Goal: Information Seeking & Learning: Learn about a topic

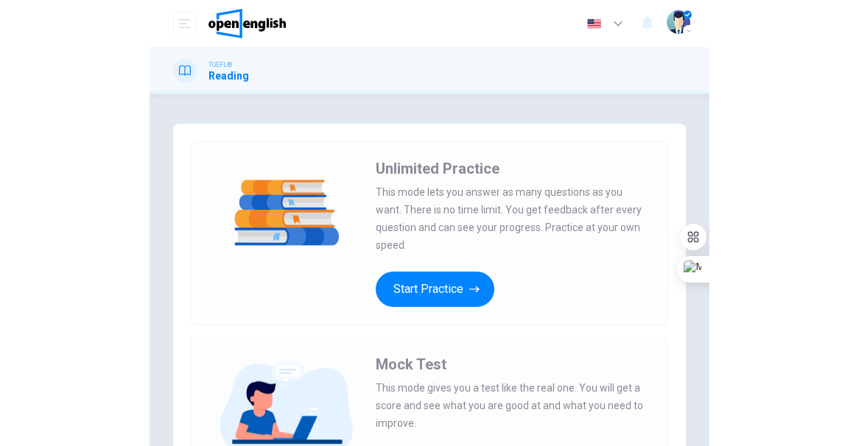
scroll to position [118, 0]
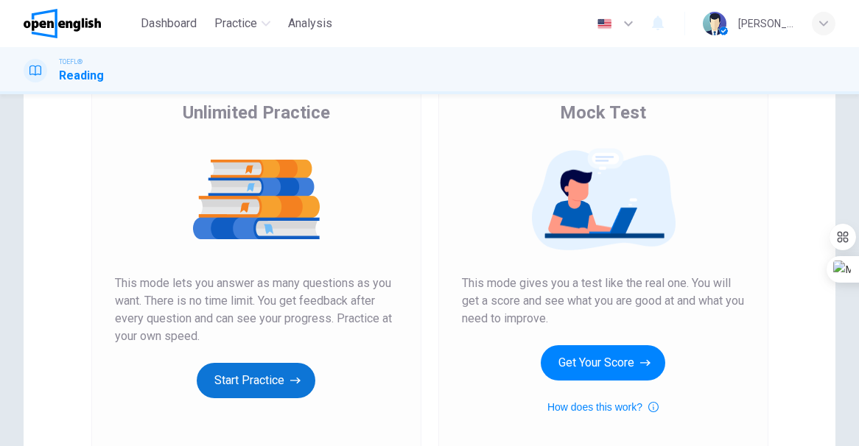
click at [265, 378] on button "Start Practice" at bounding box center [256, 380] width 119 height 35
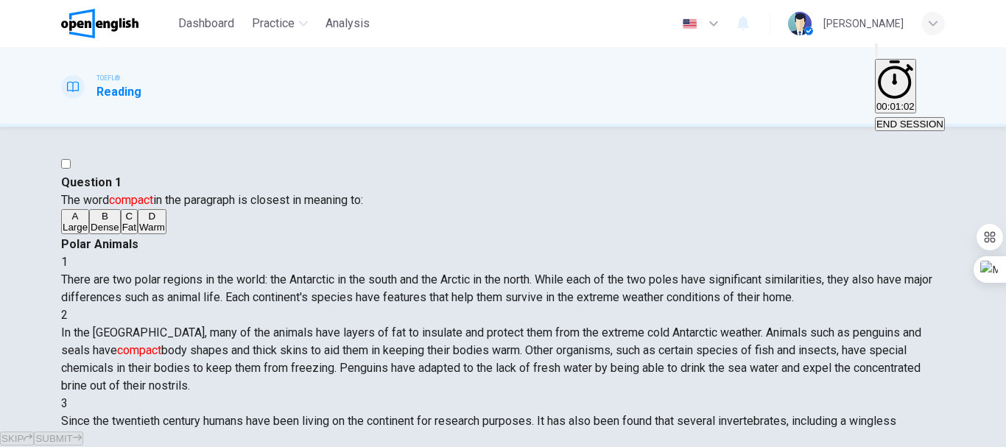
scroll to position [74, 0]
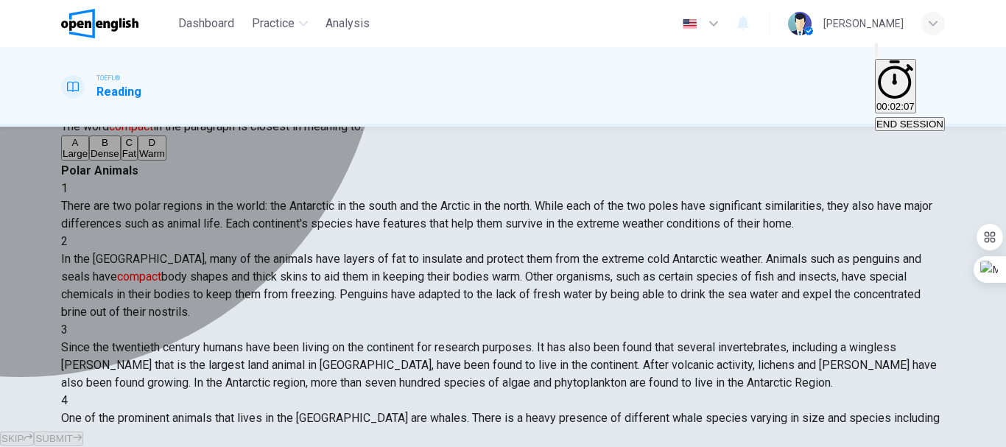
click at [108, 148] on div "B" at bounding box center [105, 142] width 29 height 11
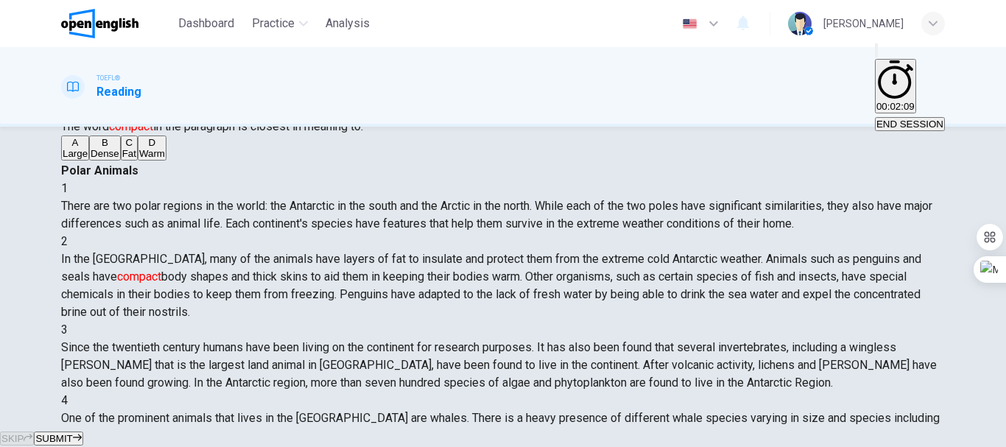
click at [72, 433] on span "SUBMIT" at bounding box center [53, 438] width 37 height 11
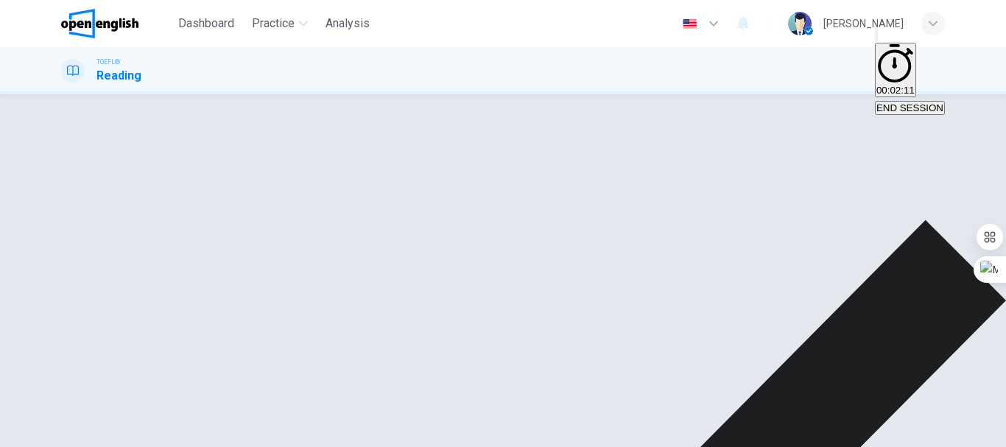
scroll to position [221, 0]
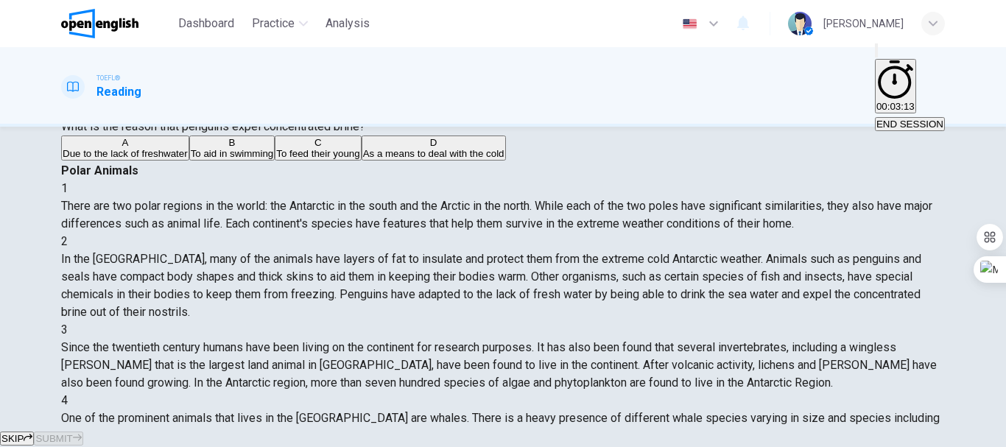
scroll to position [69, 0]
click at [275, 125] on span "What is the reason that penguins expel concentrated brine?" at bounding box center [213, 126] width 304 height 14
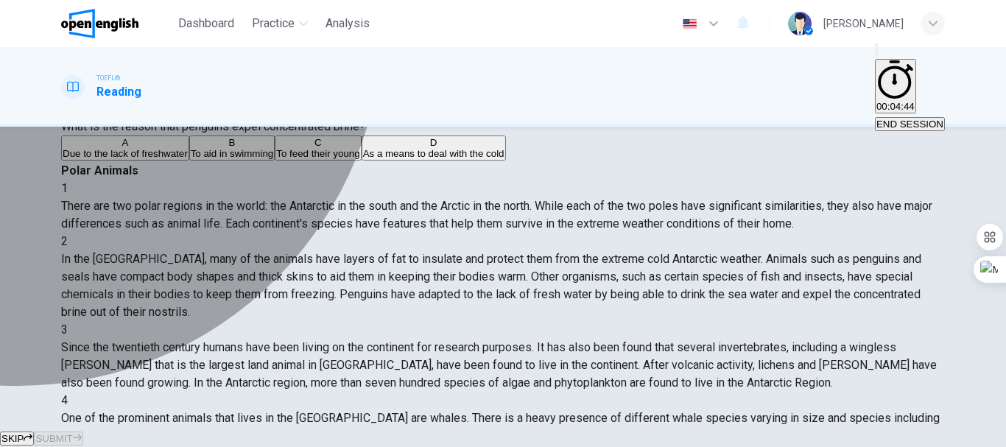
click at [105, 148] on div "A" at bounding box center [125, 142] width 125 height 11
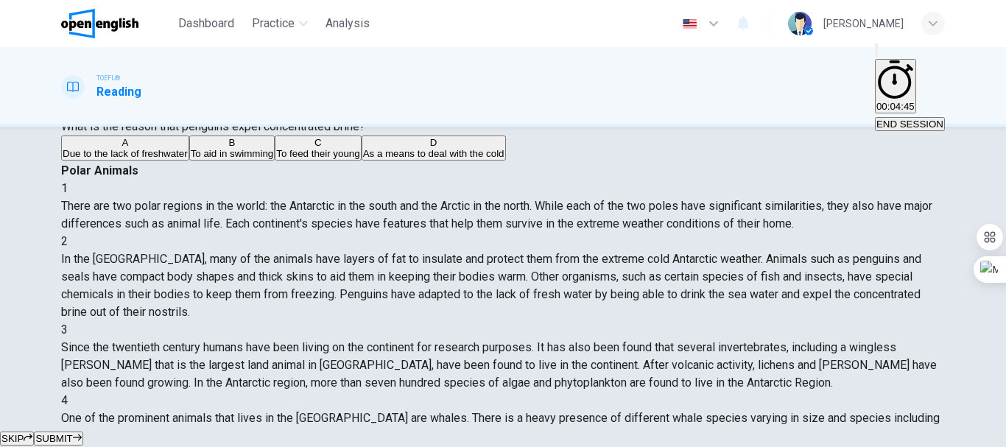
click at [82, 432] on button "SUBMIT" at bounding box center [58, 439] width 49 height 14
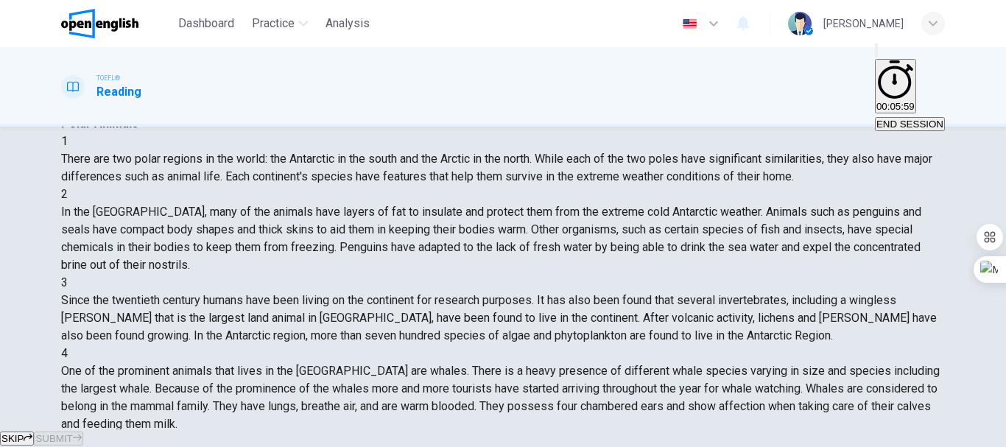
scroll to position [74, 0]
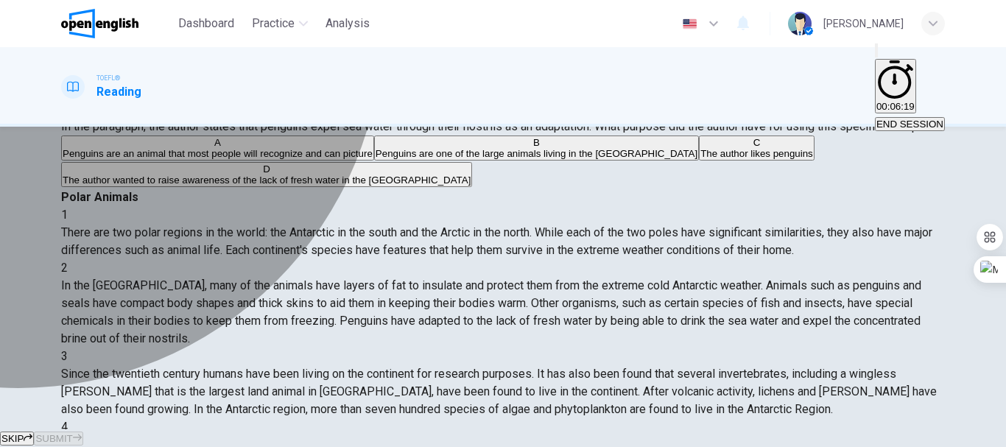
click at [106, 148] on div "A" at bounding box center [218, 142] width 310 height 11
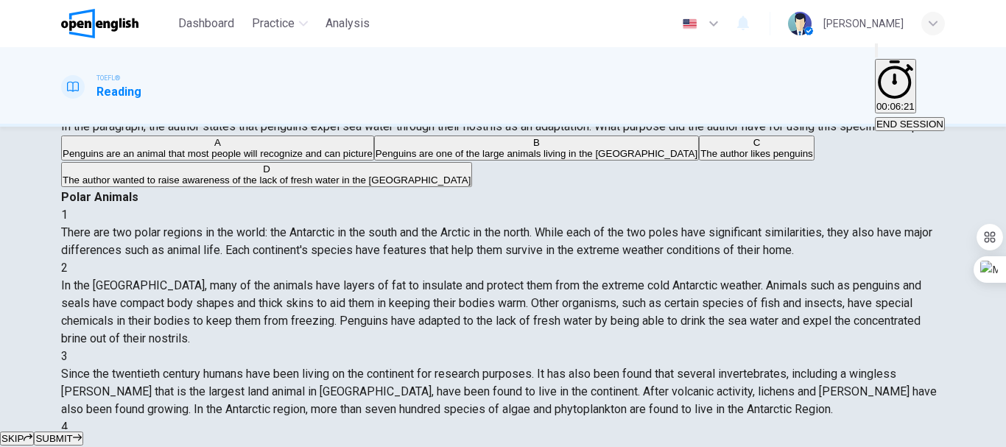
click at [72, 433] on span "SUBMIT" at bounding box center [53, 438] width 37 height 11
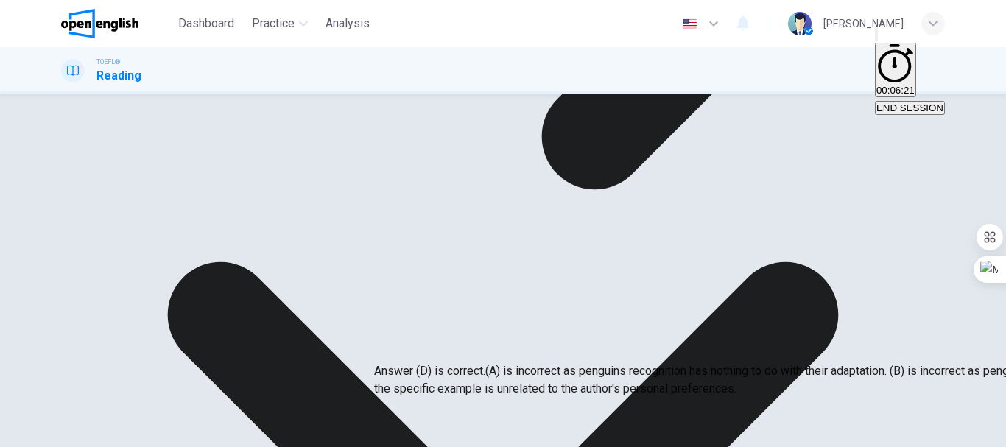
click at [271, 156] on div "A Penguins are an animal that most people will recognize and can picture B Peng…" at bounding box center [503, 129] width 884 height 53
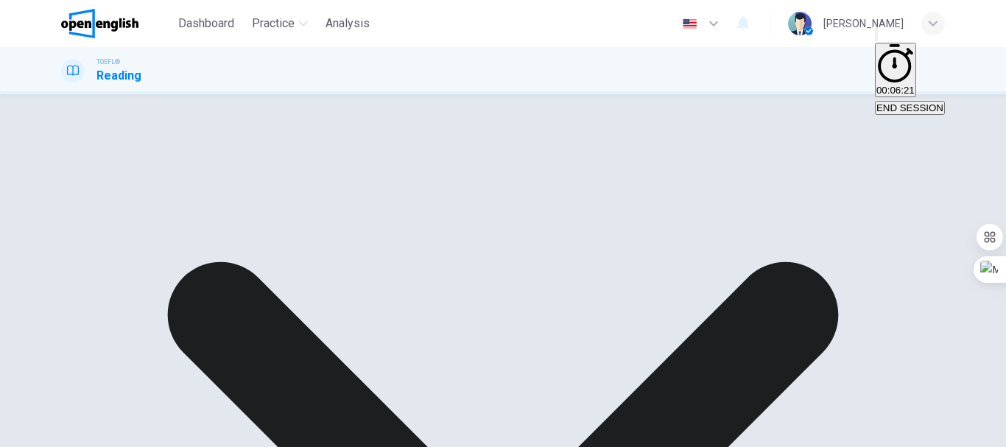
scroll to position [221, 0]
drag, startPoint x: 214, startPoint y: 234, endPoint x: 133, endPoint y: 215, distance: 84.0
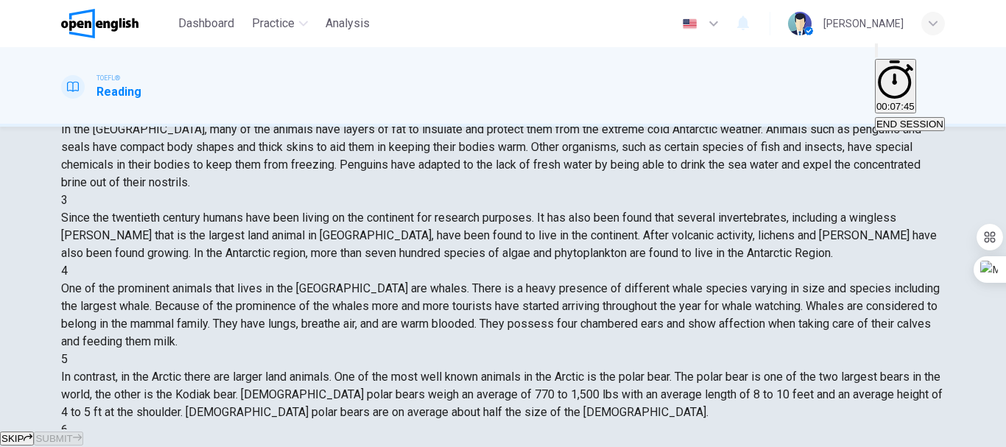
scroll to position [290, 0]
click at [361, 32] on div "Question 4 According to the paragraph, in what century did humans start living …" at bounding box center [503, 2] width 884 height 62
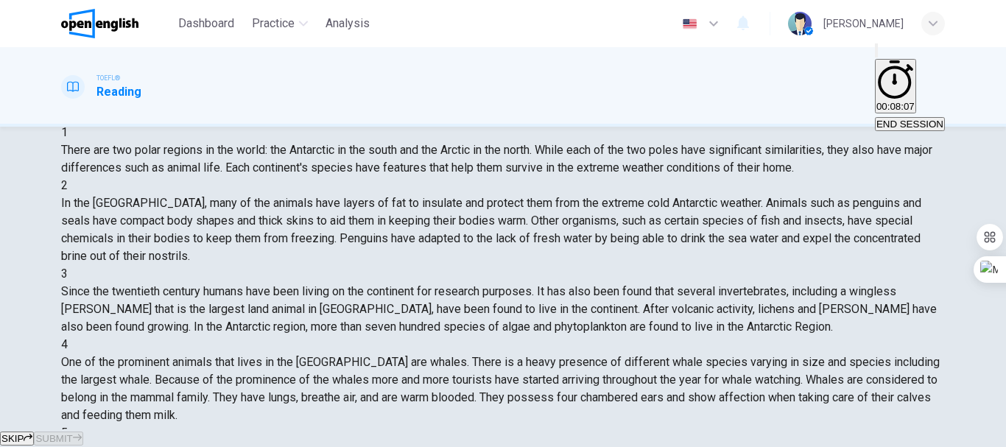
scroll to position [277, 0]
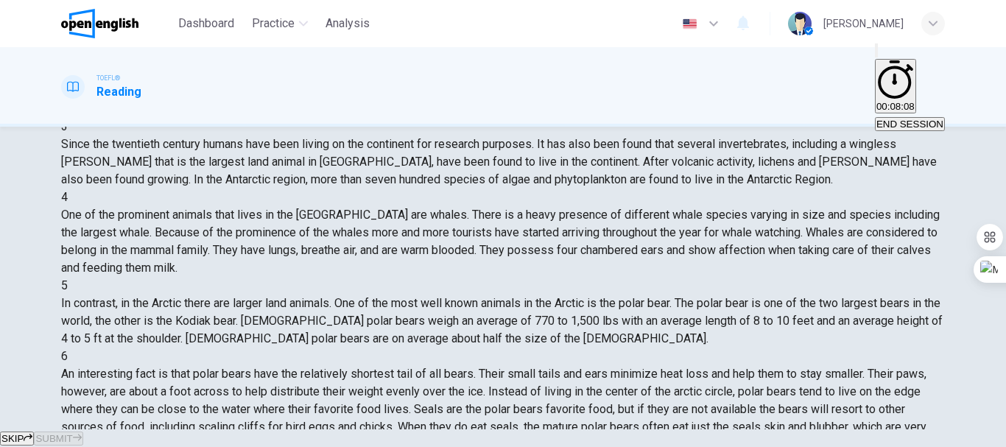
click at [559, 367] on span "An interesting fact is that polar bears have the relatively shortest tail of al…" at bounding box center [493, 418] width 865 height 102
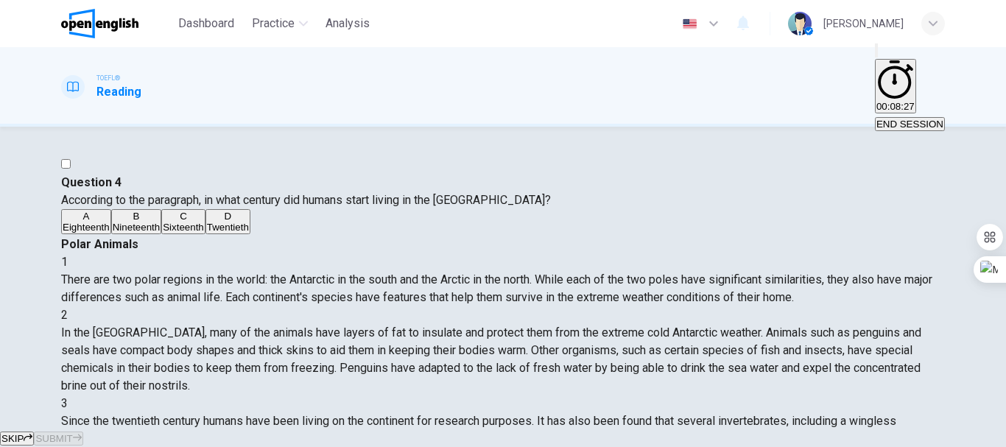
scroll to position [147, 0]
click at [559, 414] on span "Since the twentieth century humans have been living on the continent for resear…" at bounding box center [499, 438] width 876 height 49
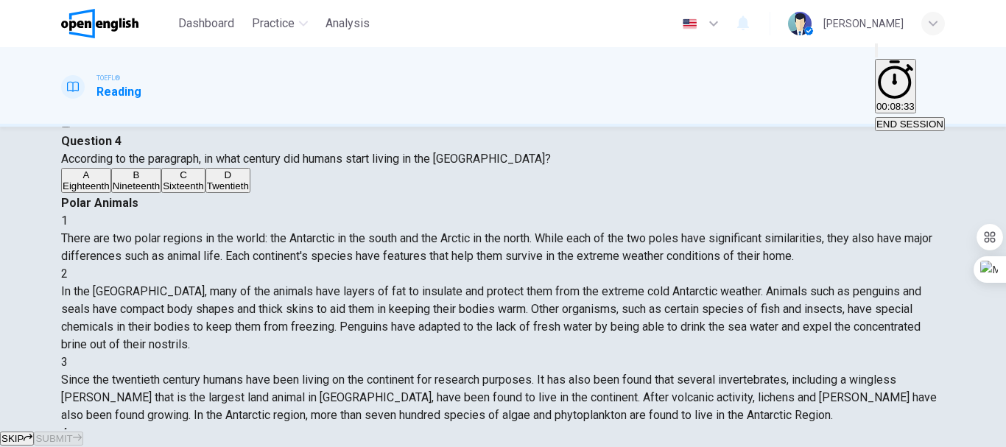
scroll to position [74, 0]
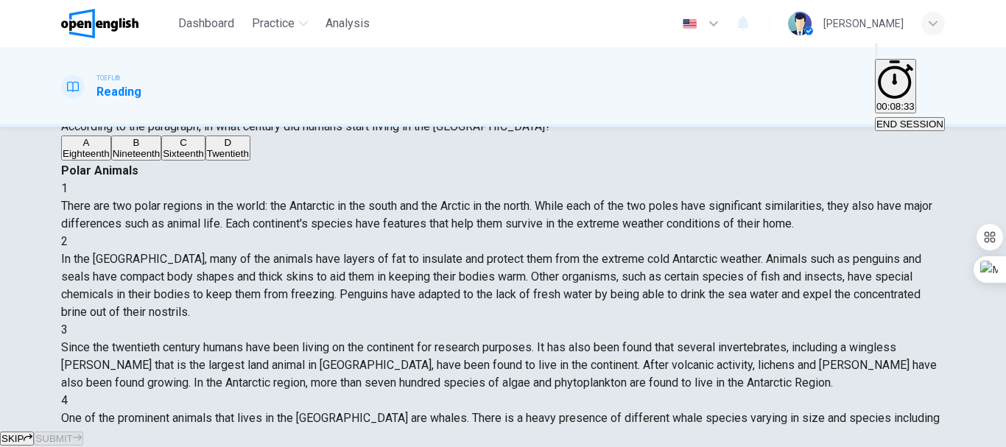
click at [207, 148] on div "D" at bounding box center [228, 142] width 42 height 11
click at [72, 433] on span "SUBMIT" at bounding box center [53, 438] width 37 height 11
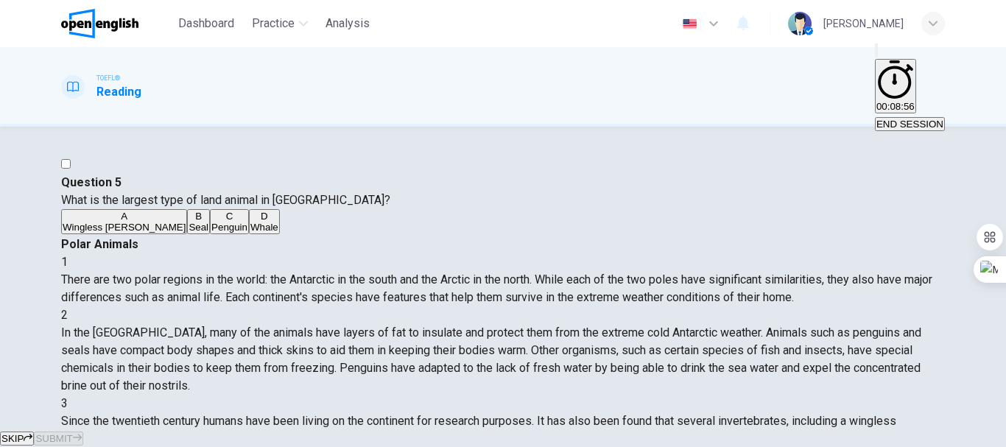
scroll to position [221, 0]
click at [114, 222] on div "A" at bounding box center [124, 216] width 123 height 11
click at [72, 433] on span "SUBMIT" at bounding box center [53, 438] width 37 height 11
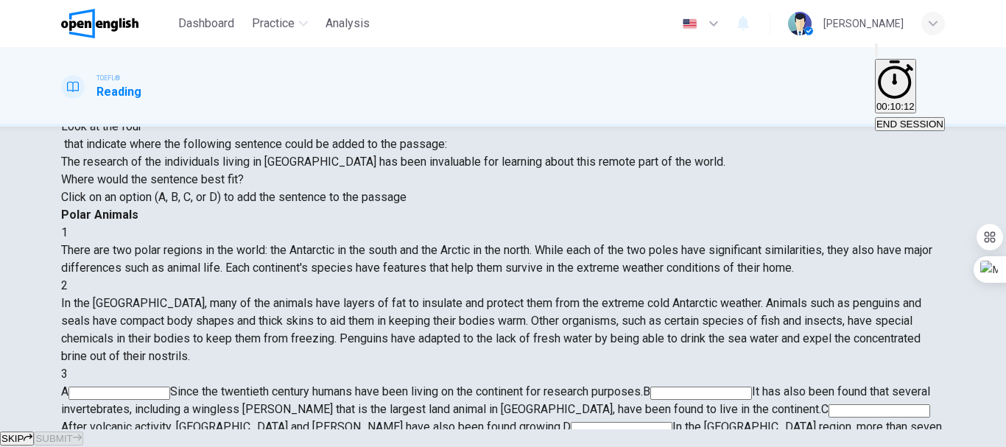
scroll to position [165, 0]
click at [559, 422] on input at bounding box center [622, 428] width 102 height 13
click at [72, 433] on span "SUBMIT" at bounding box center [53, 438] width 37 height 11
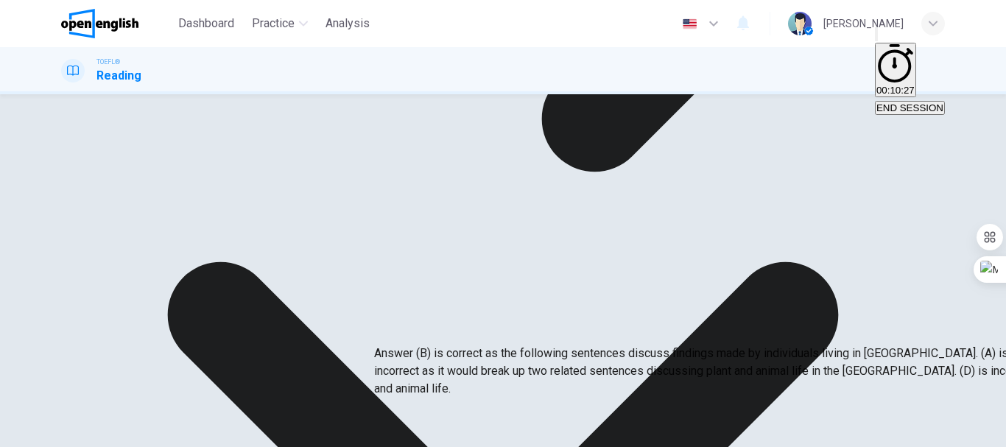
click at [559, 351] on div "A Since the twentieth century humans have been living on the continent for rese…" at bounding box center [503, 395] width 884 height 88
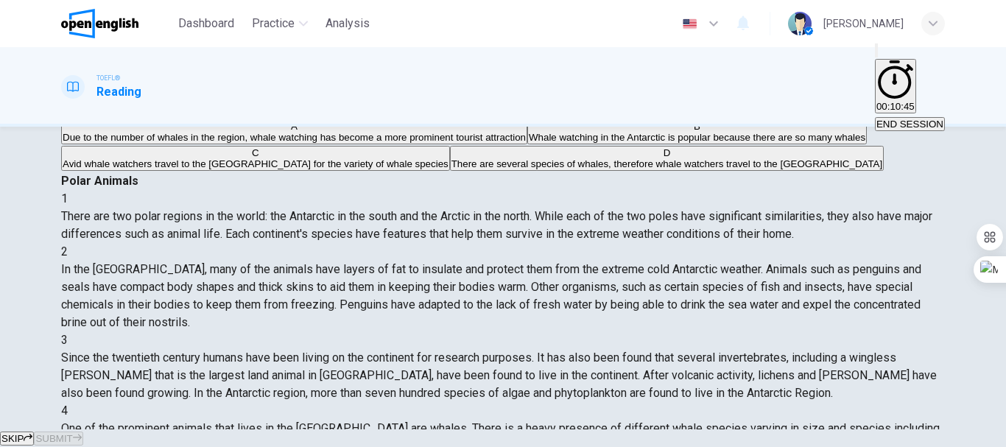
scroll to position [147, 0]
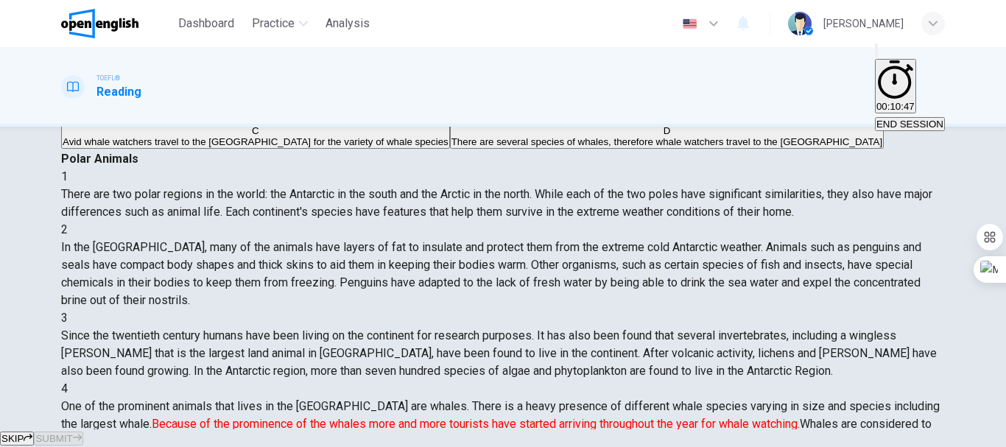
click at [559, 221] on div "2 In the [GEOGRAPHIC_DATA], many of the animals have layers of fat to insulate …" at bounding box center [503, 265] width 884 height 88
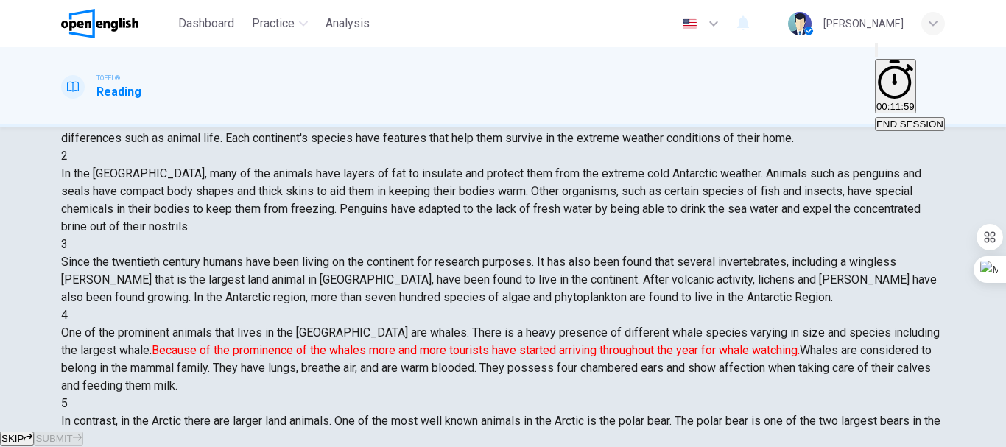
scroll to position [217, 0]
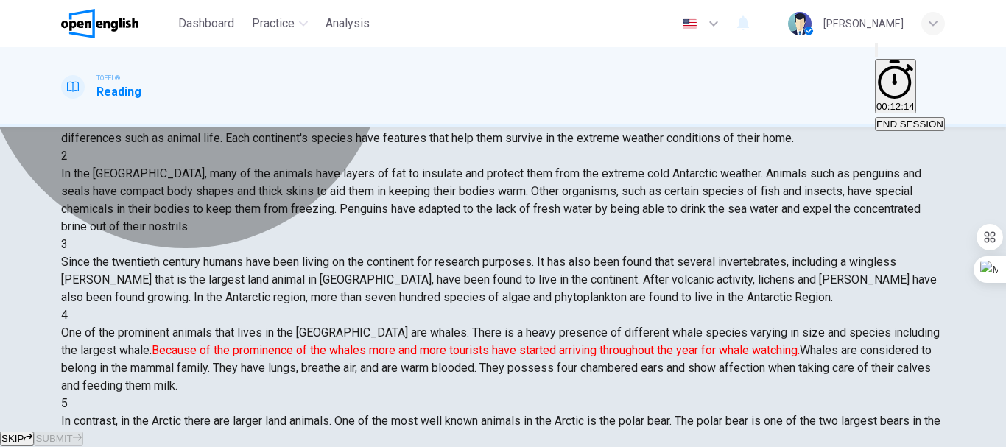
click at [272, 75] on button "C Avid whale watchers travel to the [GEOGRAPHIC_DATA] for the variety of whale …" at bounding box center [255, 62] width 389 height 25
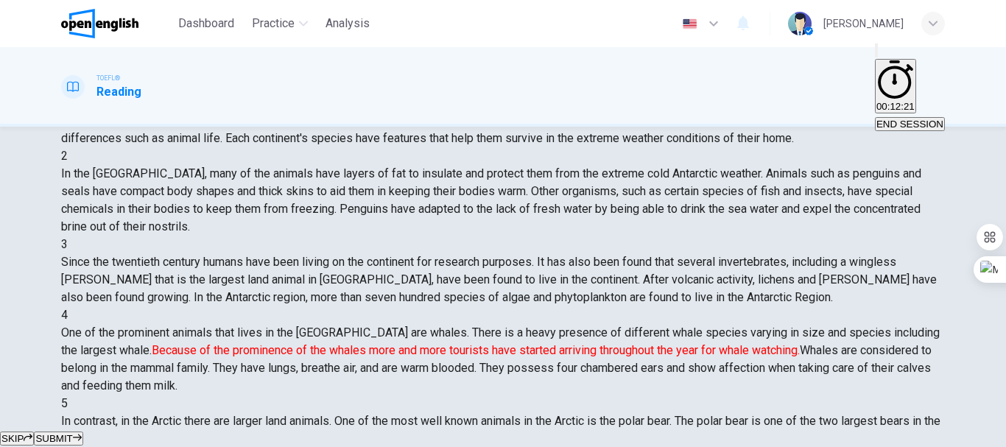
scroll to position [147, 0]
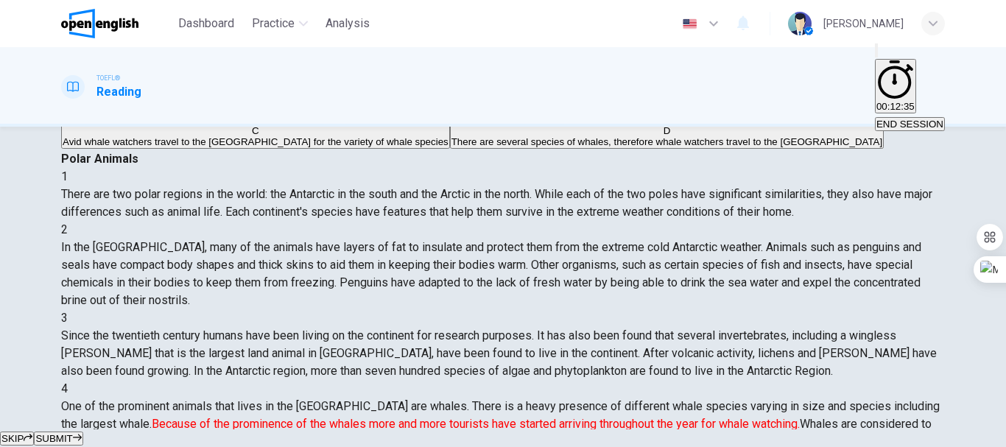
click at [529, 121] on span "Whale watching in the Antarctic is popular because there are so many whales" at bounding box center [697, 115] width 337 height 11
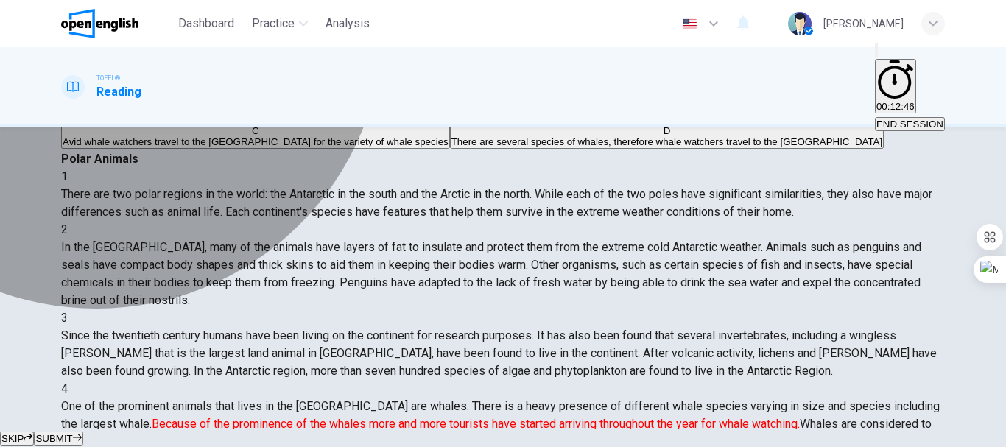
click at [184, 121] on span "Due to the number of whales in the region, whale watching has become a more pro…" at bounding box center [294, 115] width 463 height 11
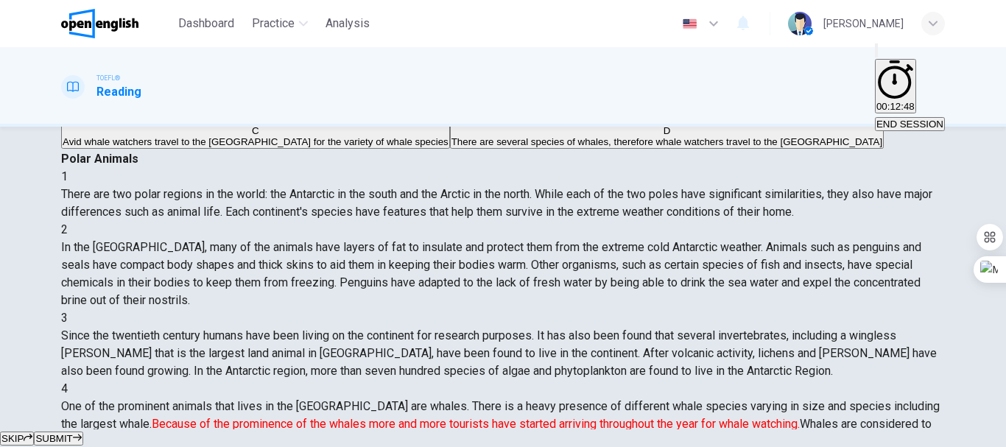
click at [72, 433] on span "SUBMIT" at bounding box center [53, 438] width 37 height 11
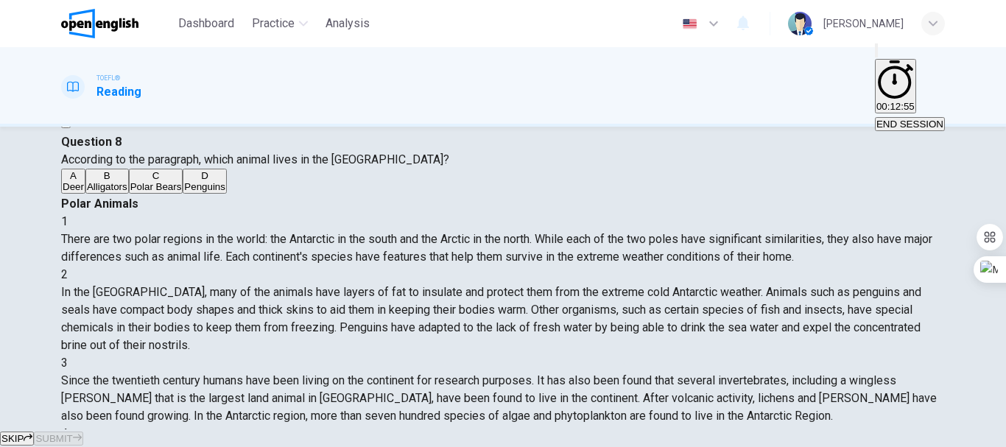
scroll to position [74, 0]
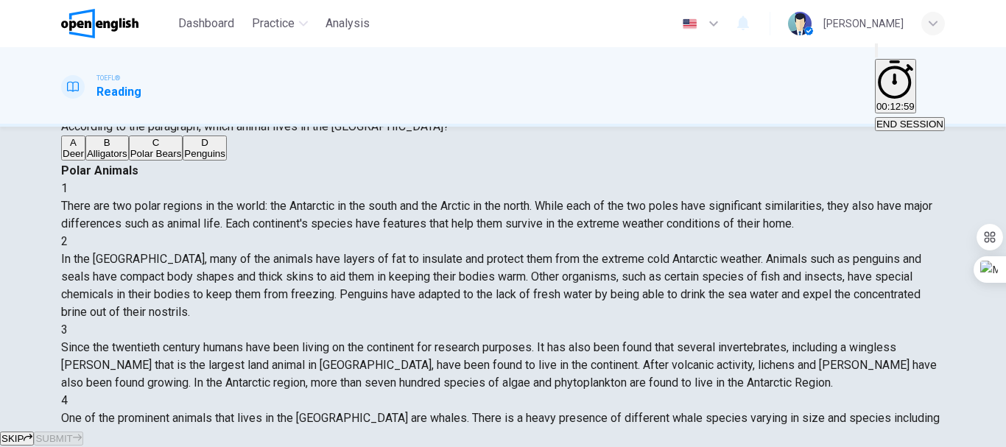
click at [130, 148] on div "C" at bounding box center [156, 142] width 52 height 11
click at [147, 159] on span "Polar Bears" at bounding box center [156, 153] width 52 height 11
click at [72, 433] on span "SUBMIT" at bounding box center [53, 438] width 37 height 11
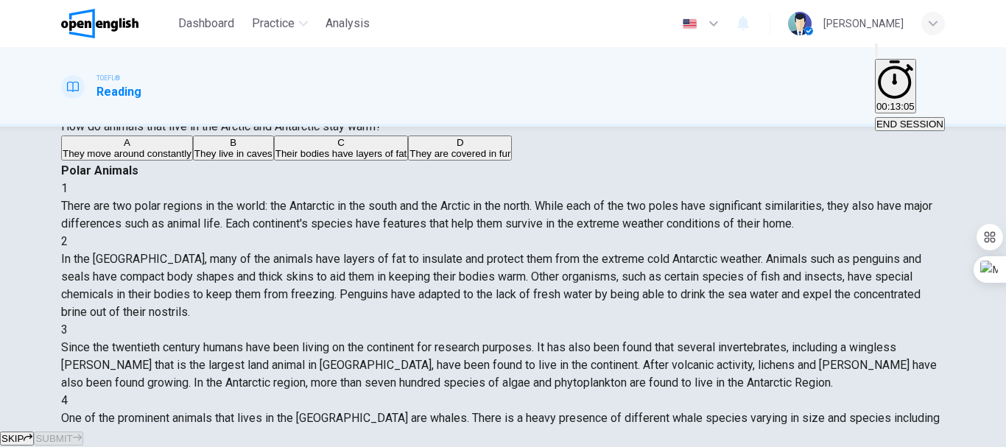
scroll to position [0, 0]
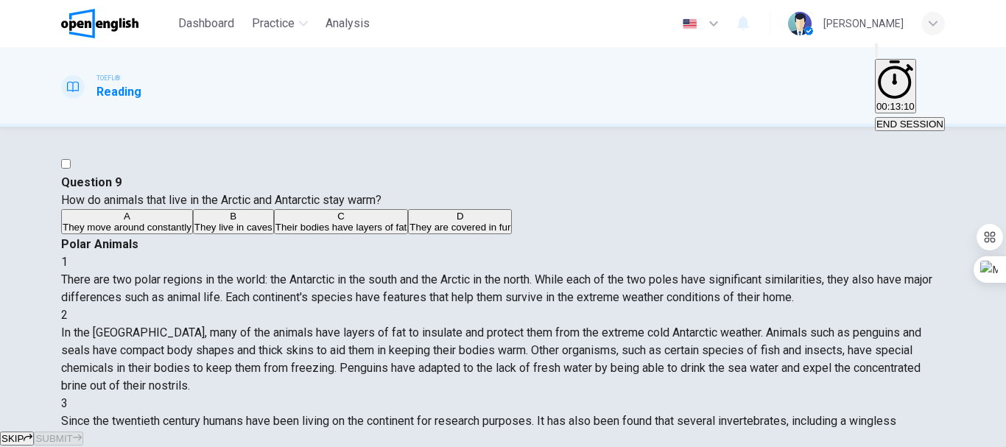
click at [559, 306] on div "2 In the [GEOGRAPHIC_DATA], many of the animals have layers of fat to insulate …" at bounding box center [503, 350] width 884 height 88
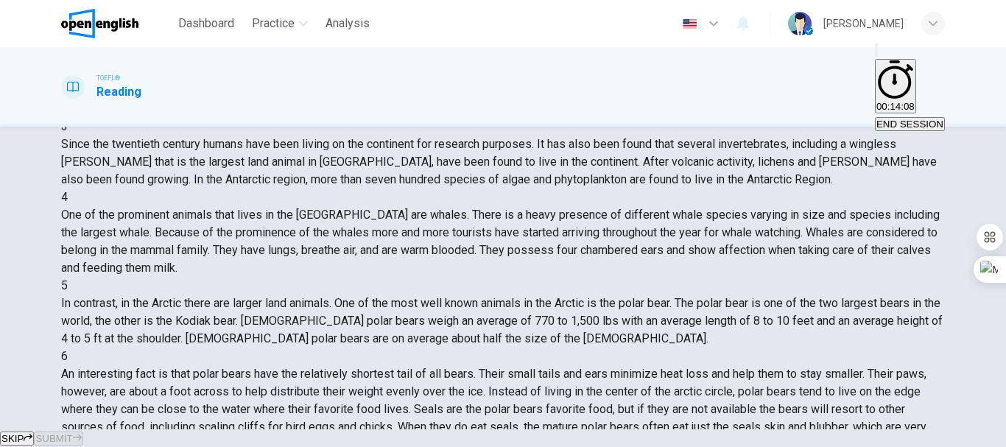
scroll to position [143, 0]
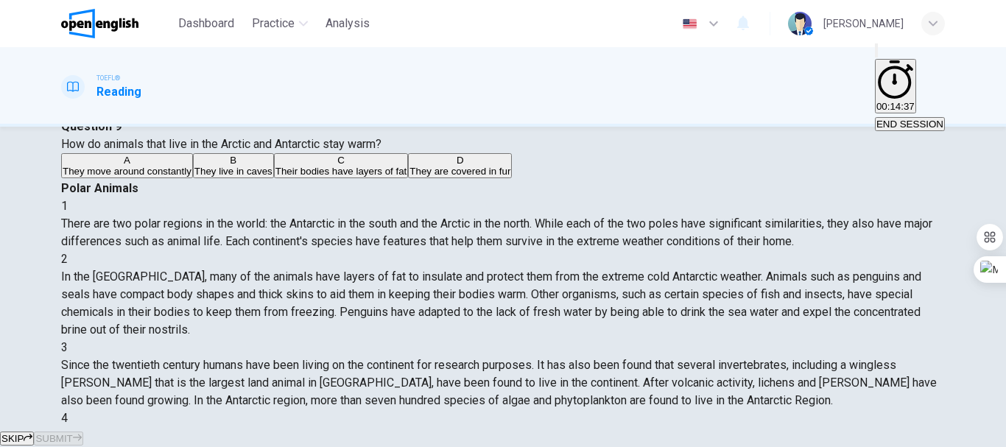
scroll to position [290, 0]
click at [275, 177] on span "Their bodies have layers of fat" at bounding box center [341, 171] width 132 height 11
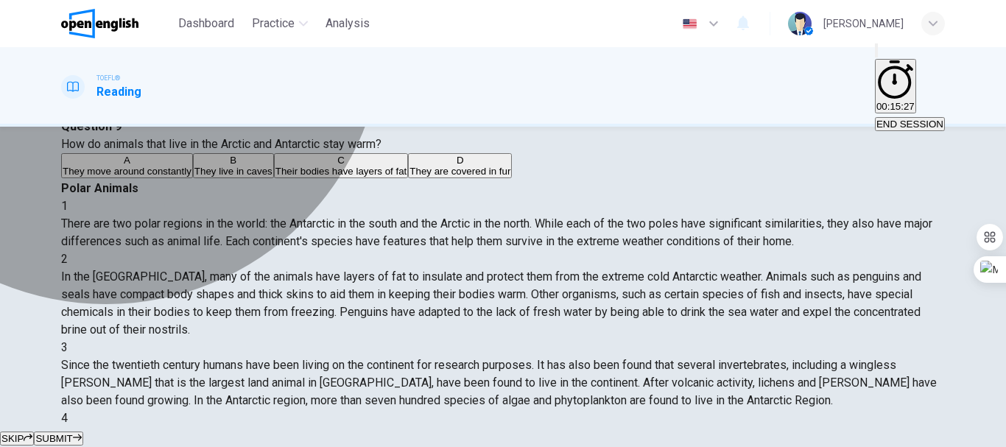
click at [194, 178] on button "B They live in caves" at bounding box center [233, 165] width 81 height 25
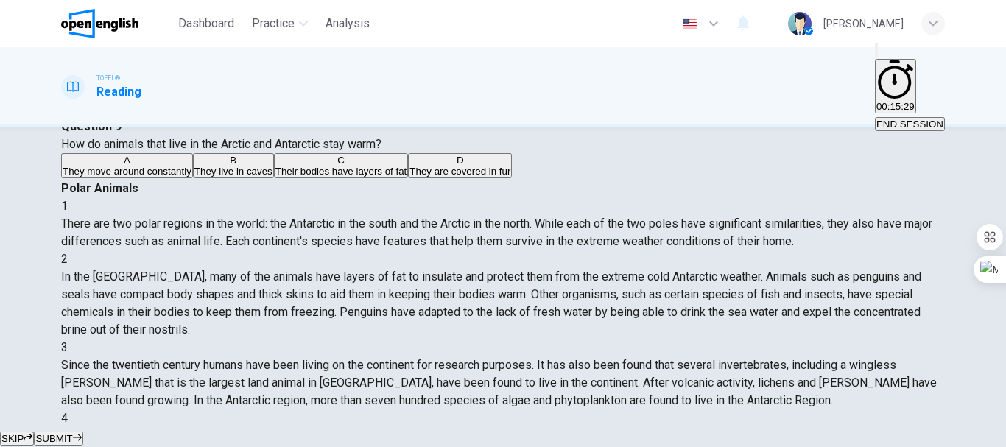
click at [275, 177] on span "Their bodies have layers of fat" at bounding box center [341, 171] width 132 height 11
click at [72, 433] on span "SUBMIT" at bounding box center [53, 438] width 37 height 11
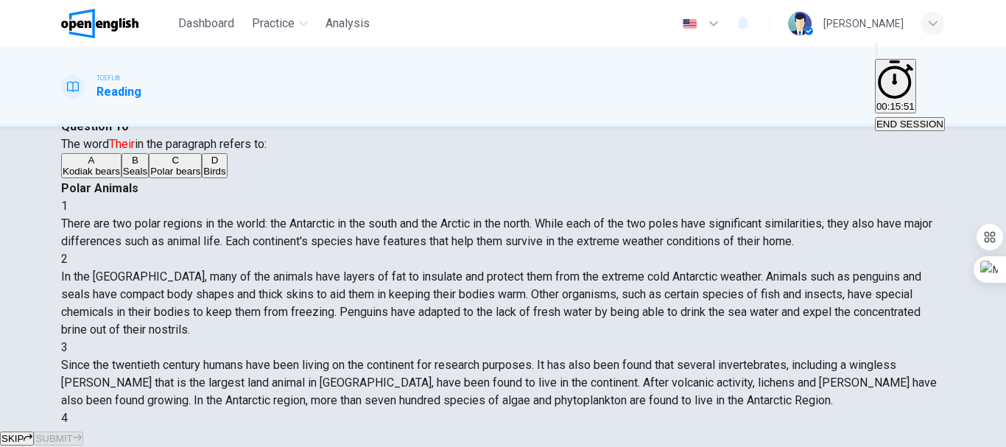
scroll to position [437, 0]
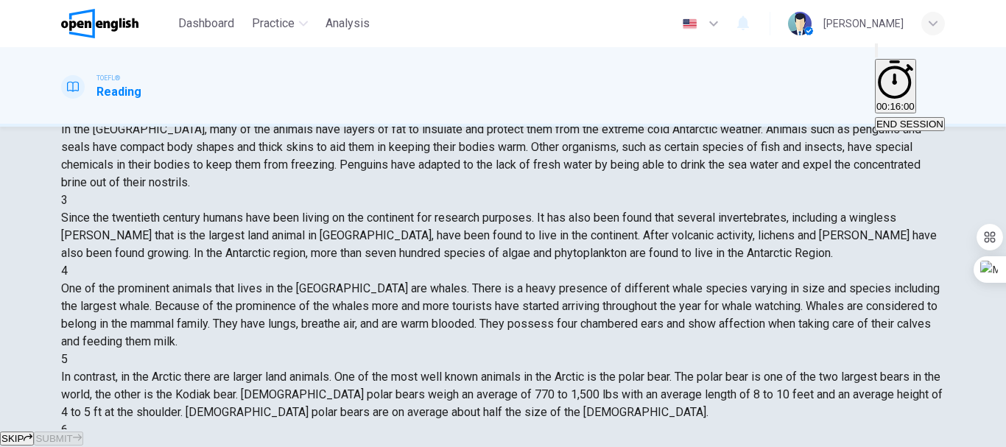
scroll to position [364, 0]
click at [279, 32] on div "Question 10 The word Their in the paragraph refers to: A Kodiak bears B Seals C…" at bounding box center [503, 2] width 884 height 62
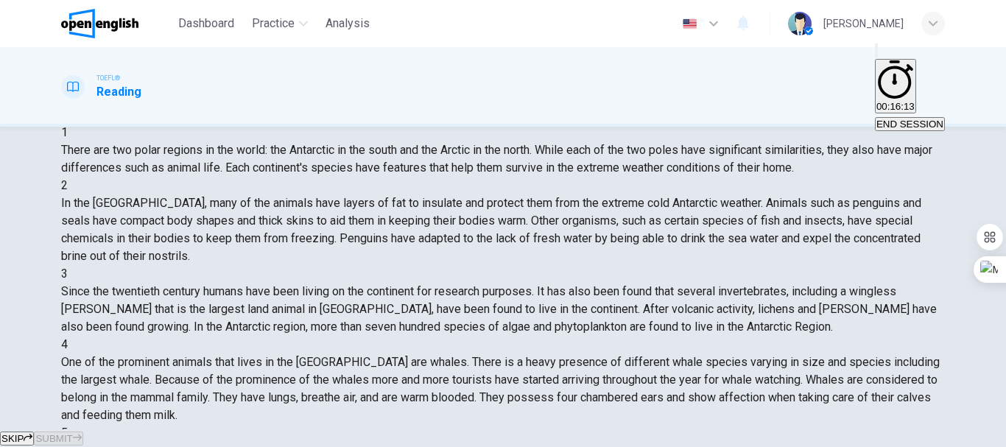
click at [150, 92] on div "C" at bounding box center [175, 86] width 50 height 11
click at [72, 433] on span "SUBMIT" at bounding box center [53, 438] width 37 height 11
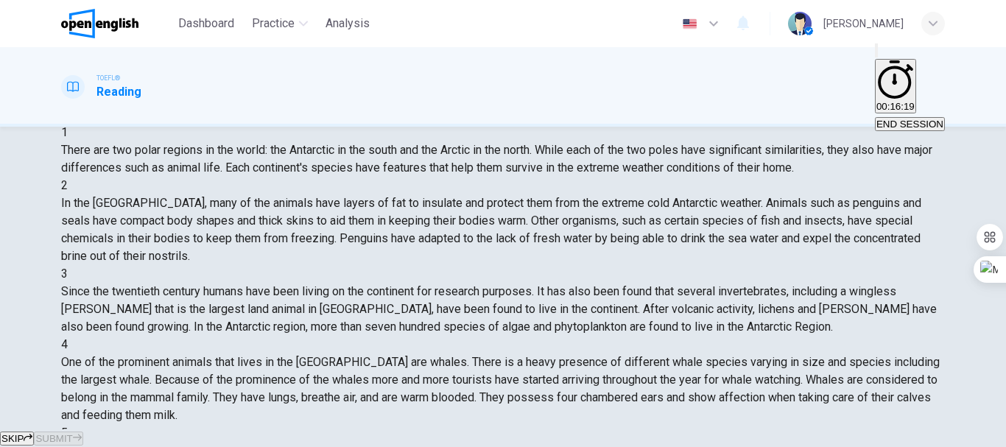
scroll to position [0, 0]
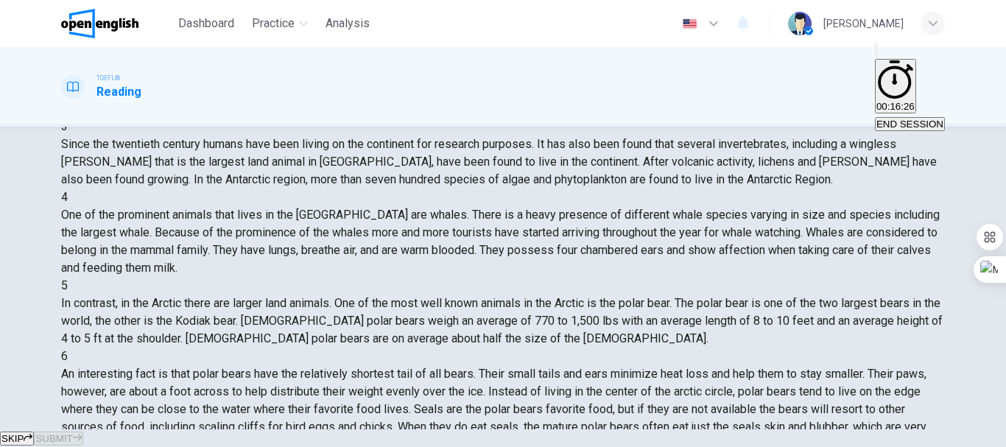
scroll to position [217, 0]
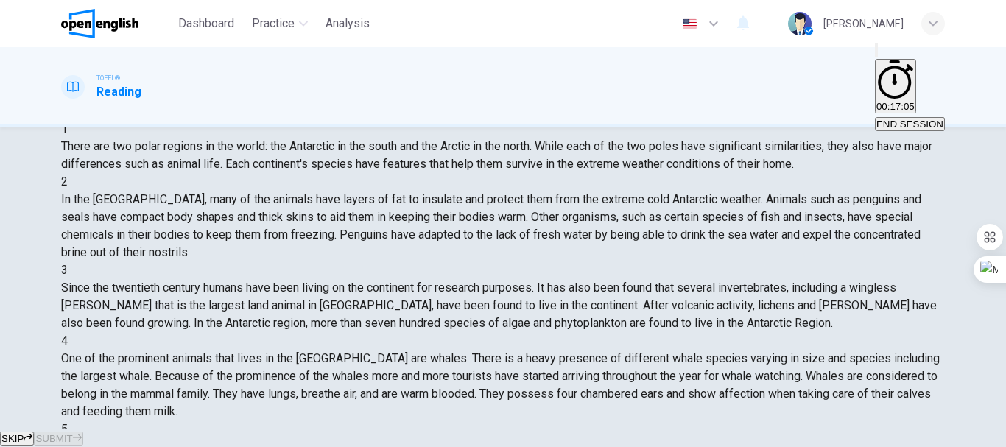
scroll to position [147, 0]
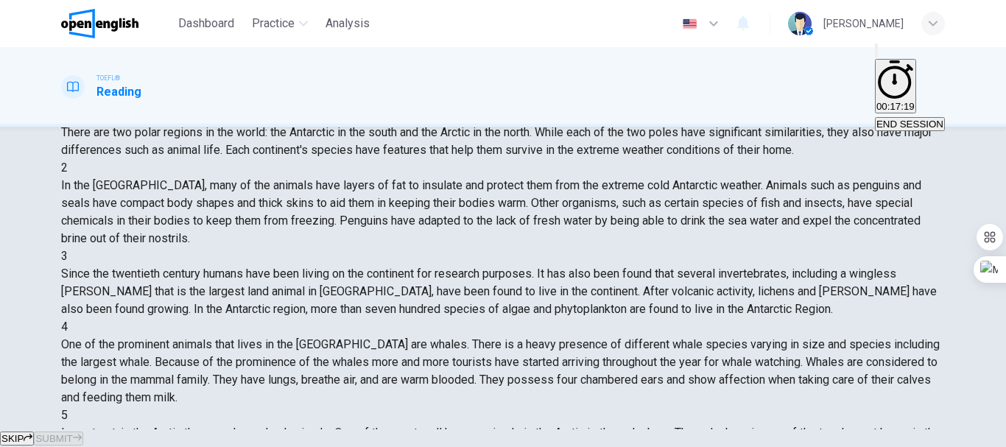
click at [255, 85] on span "Both A and B" at bounding box center [283, 79] width 57 height 11
click at [72, 433] on span "SUBMIT" at bounding box center [53, 438] width 37 height 11
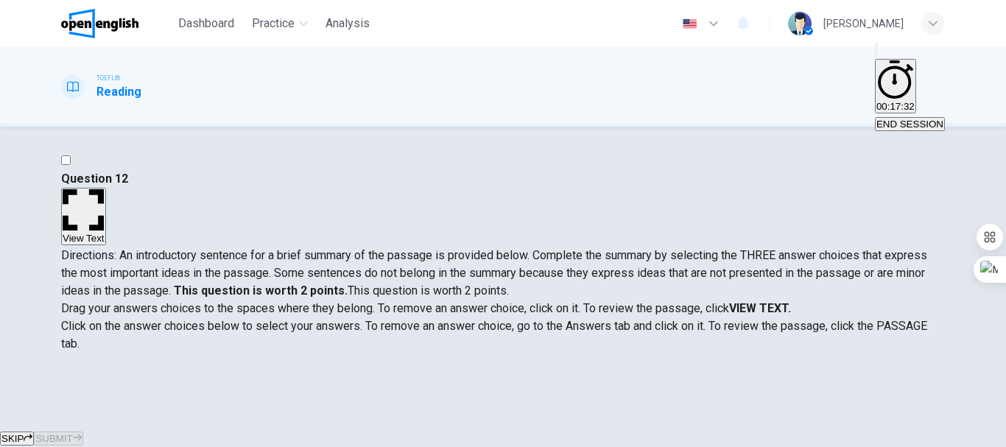
scroll to position [0, 0]
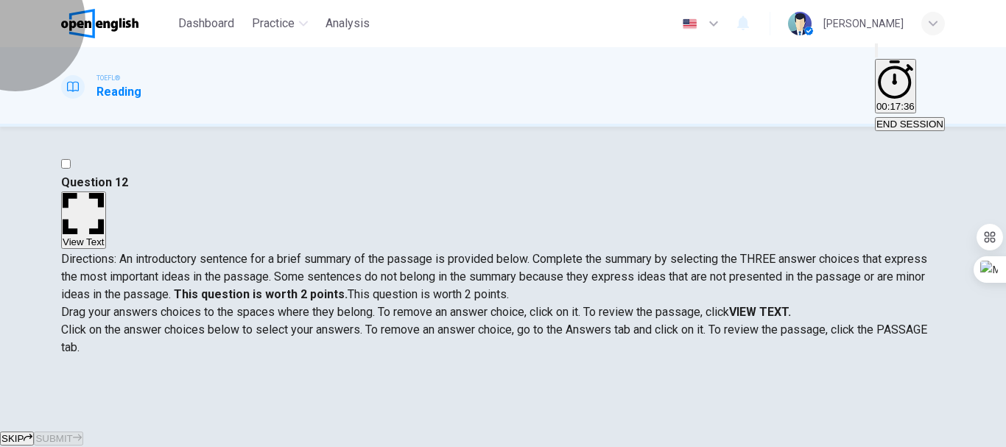
click at [559, 77] on button "00:17:36" at bounding box center [895, 86] width 41 height 54
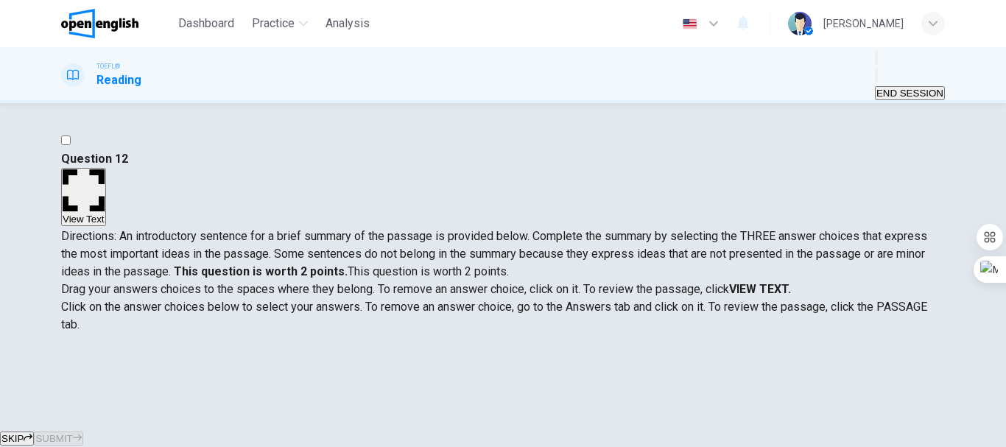
click at [559, 75] on button "Show" at bounding box center [876, 75] width 3 height 14
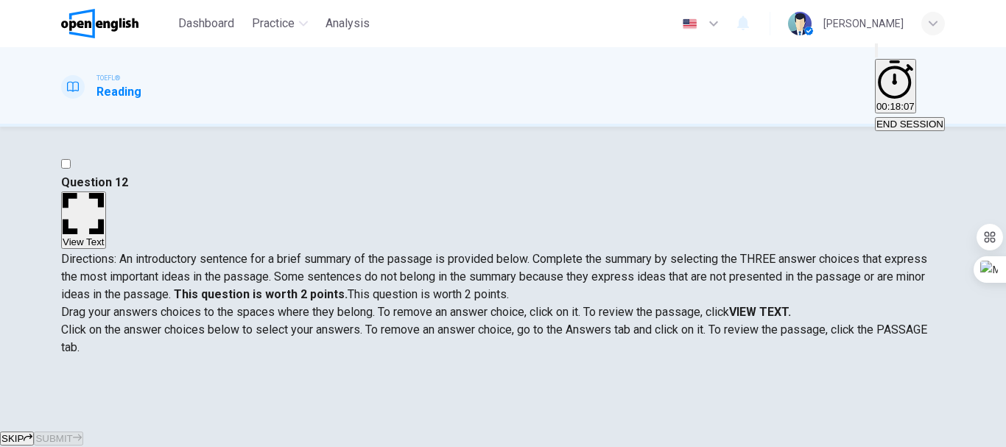
scroll to position [74, 0]
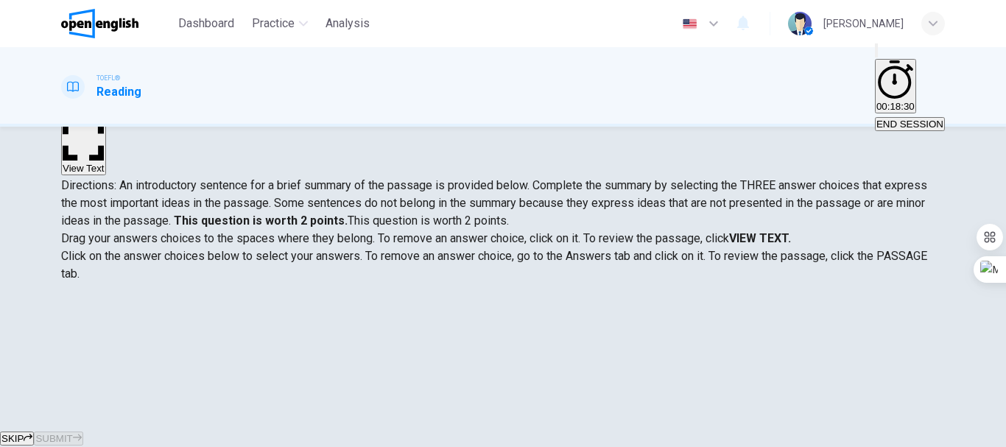
click at [559, 231] on strong "VIEW TEXT." at bounding box center [760, 238] width 62 height 14
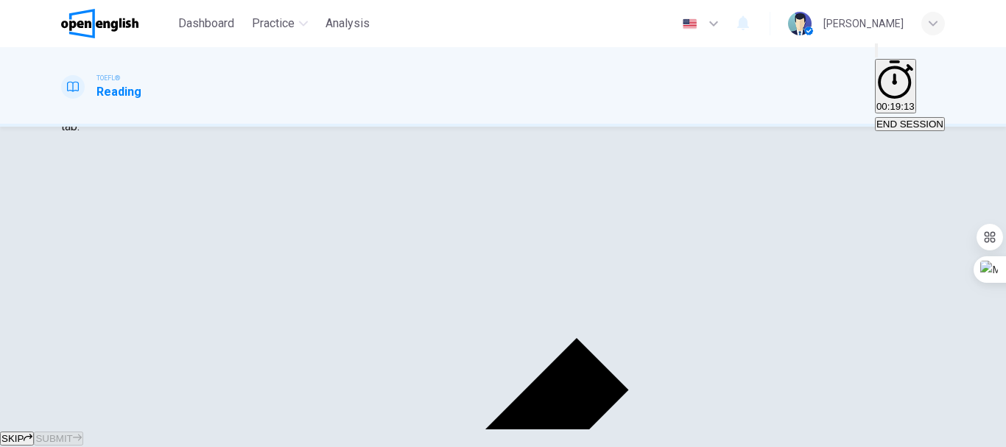
scroll to position [0, 0]
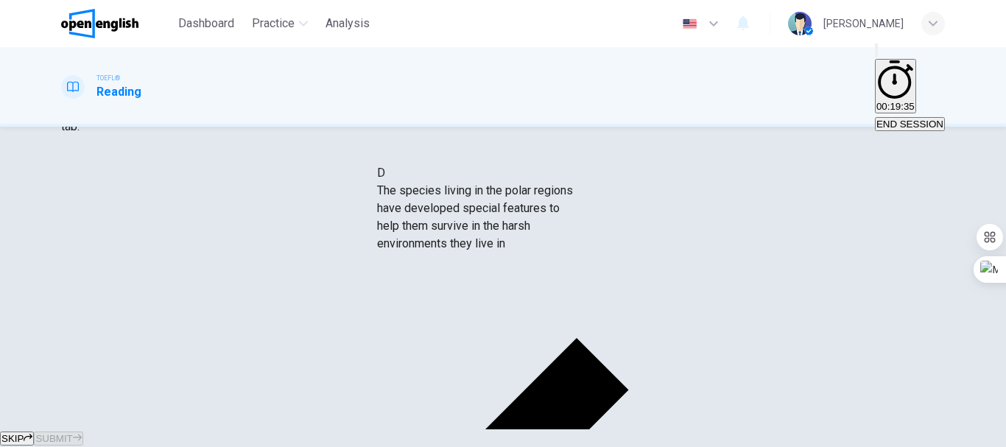
drag, startPoint x: 207, startPoint y: 241, endPoint x: 491, endPoint y: 218, distance: 285.2
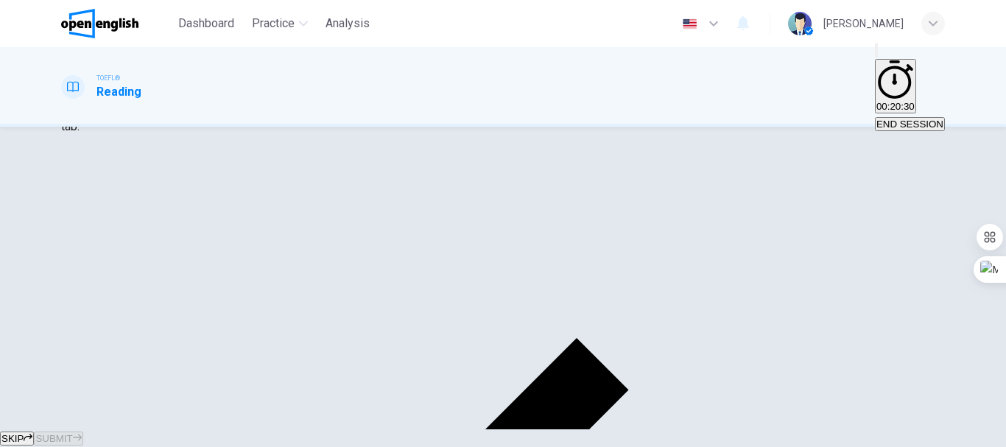
scroll to position [0, 0]
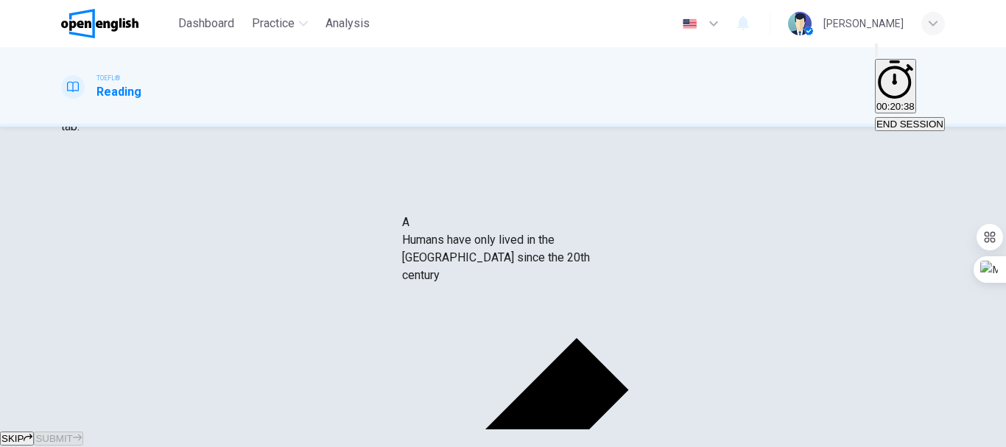
drag, startPoint x: 193, startPoint y: 189, endPoint x: 513, endPoint y: 245, distance: 324.6
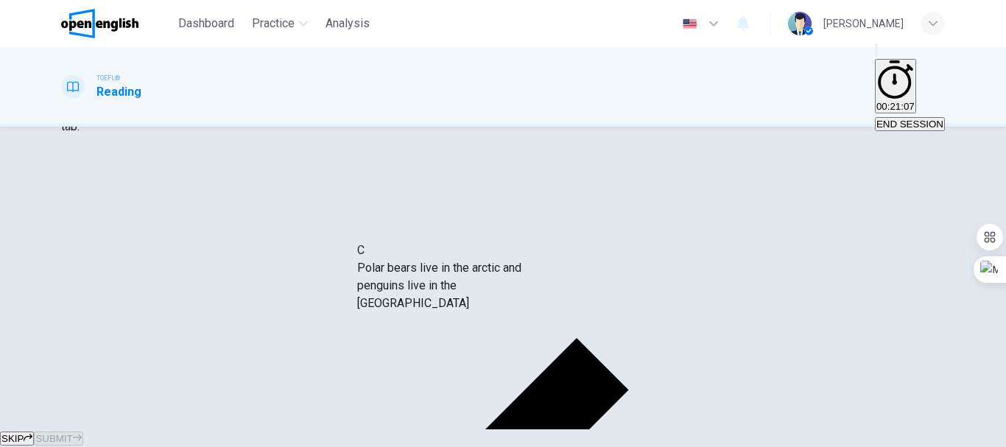
scroll to position [94, 0]
drag, startPoint x: 207, startPoint y: 198, endPoint x: 486, endPoint y: 294, distance: 295.1
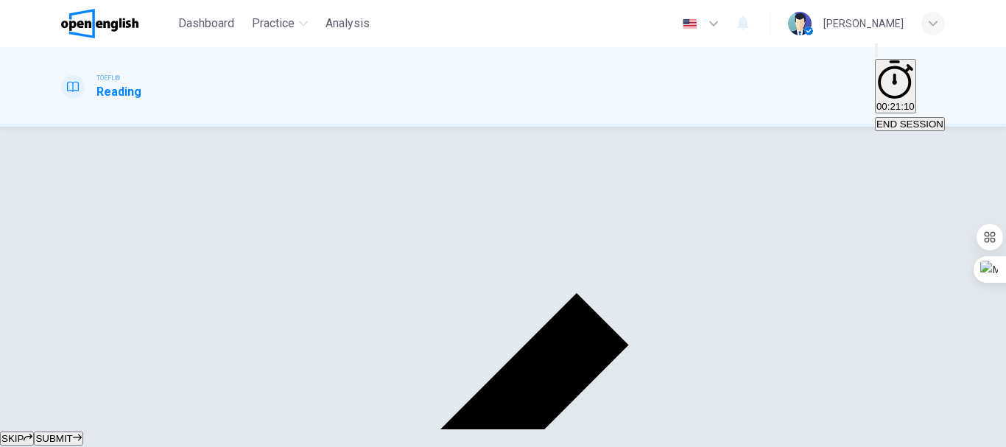
scroll to position [277, 0]
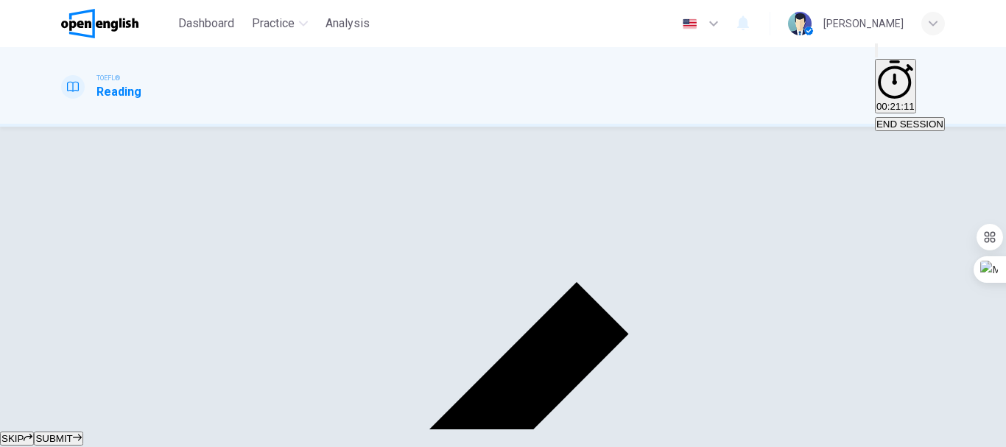
click at [82, 432] on button "SUBMIT" at bounding box center [58, 439] width 49 height 14
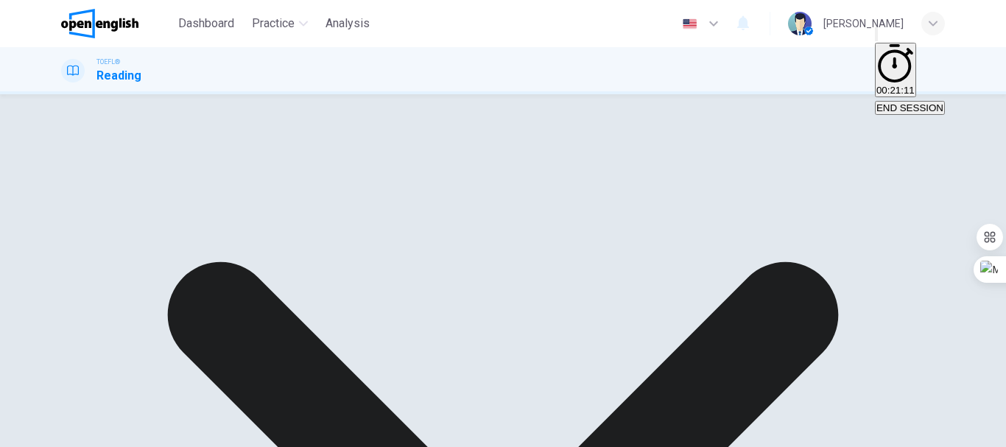
scroll to position [203, 0]
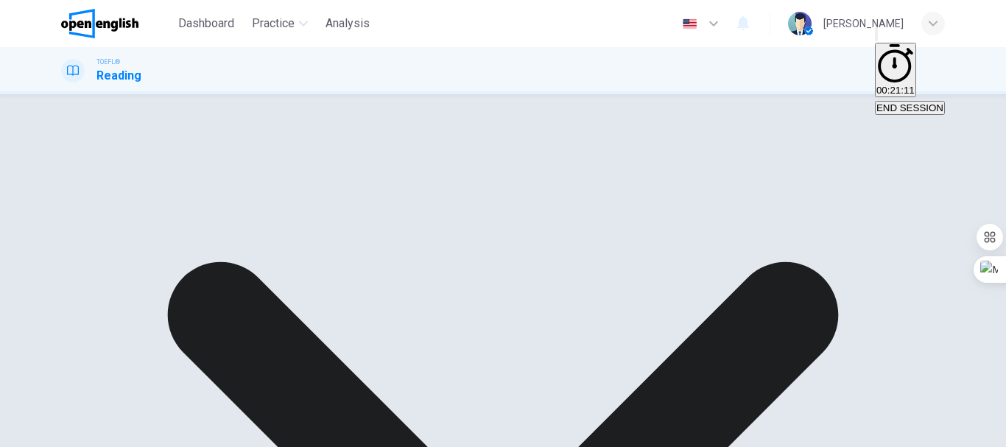
drag, startPoint x: 284, startPoint y: 222, endPoint x: 581, endPoint y: 317, distance: 311.6
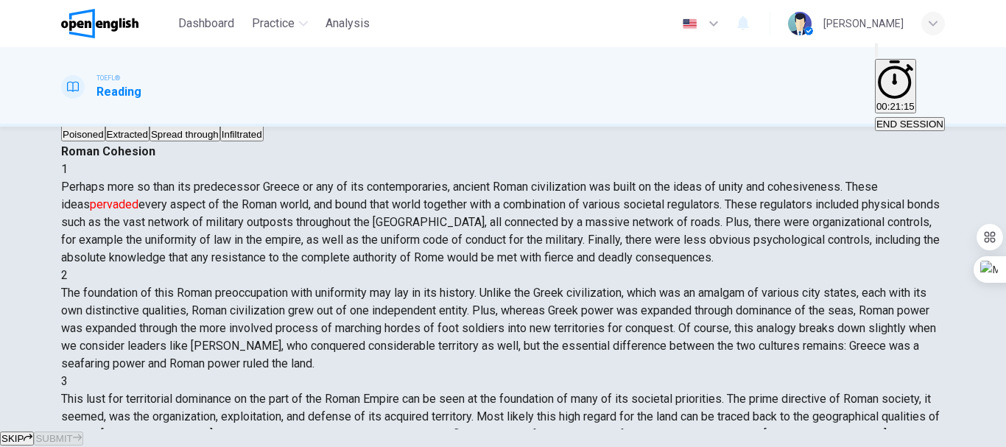
scroll to position [56, 0]
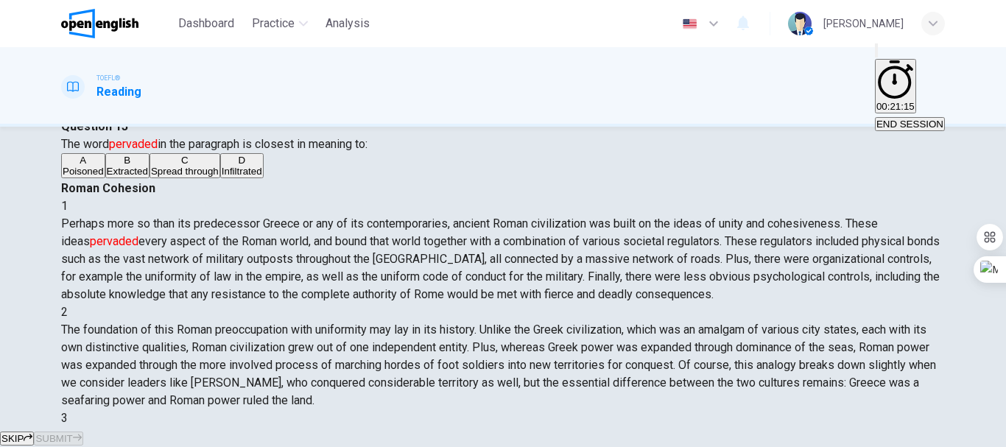
click at [559, 119] on span "END SESSION" at bounding box center [909, 124] width 67 height 11
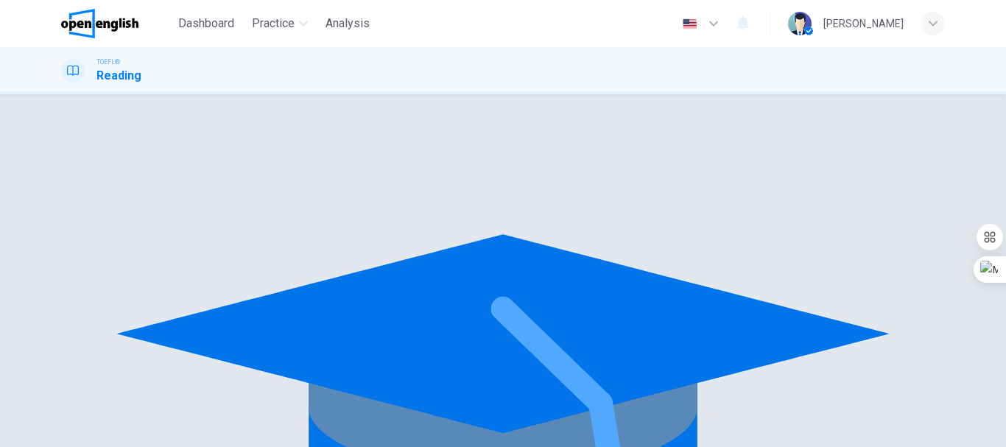
scroll to position [0, 0]
